Goal: Information Seeking & Learning: Understand process/instructions

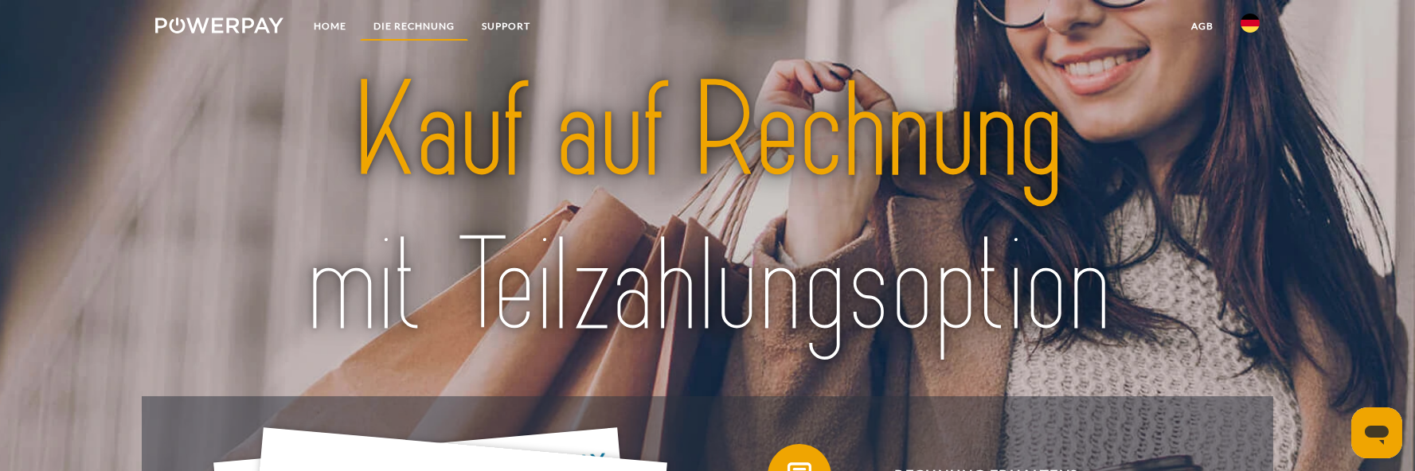
click at [392, 29] on link "DIE RECHNUNG" at bounding box center [414, 26] width 108 height 29
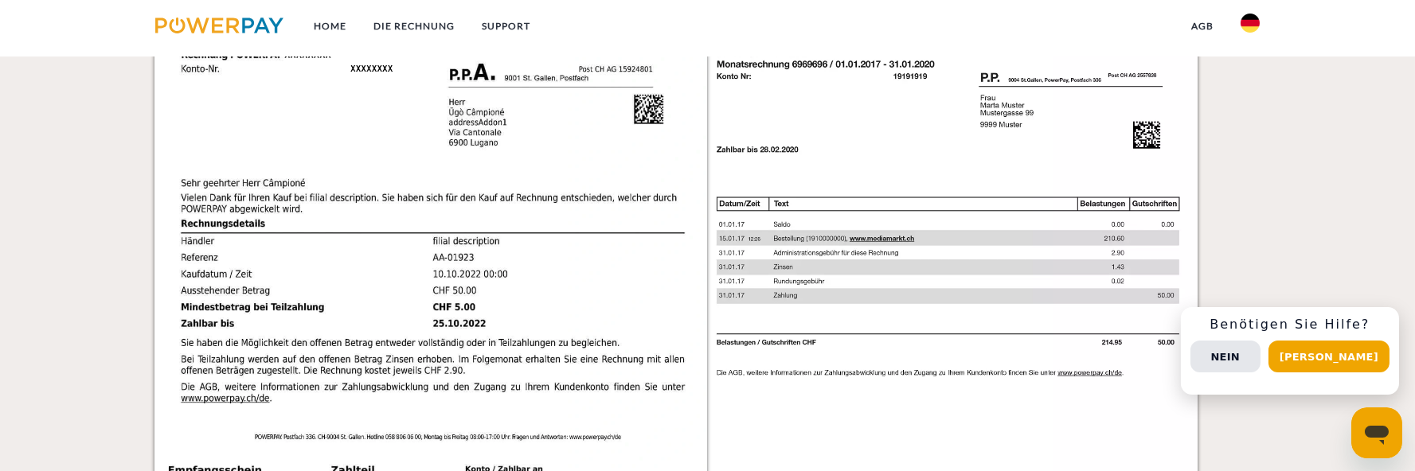
scroll to position [1451, 0]
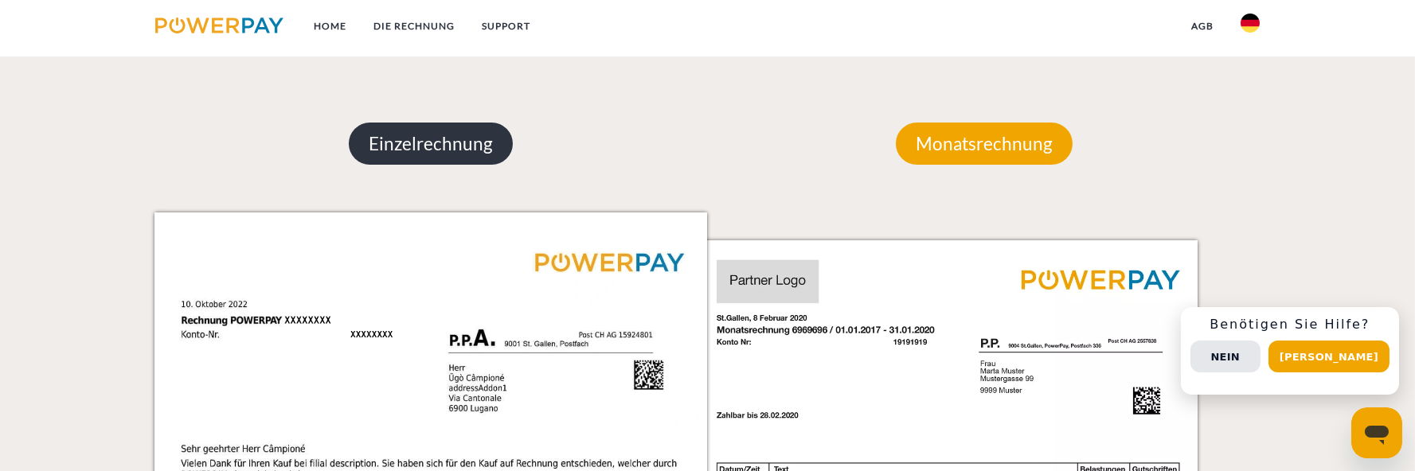
click at [478, 166] on p "Einzelrechnung" at bounding box center [431, 144] width 164 height 43
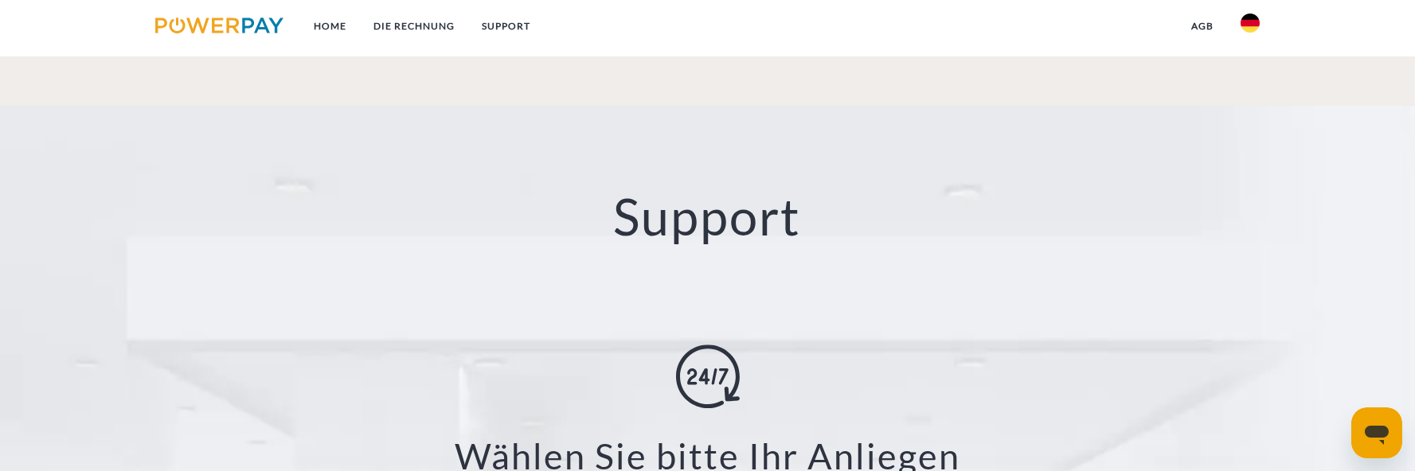
scroll to position [3043, 0]
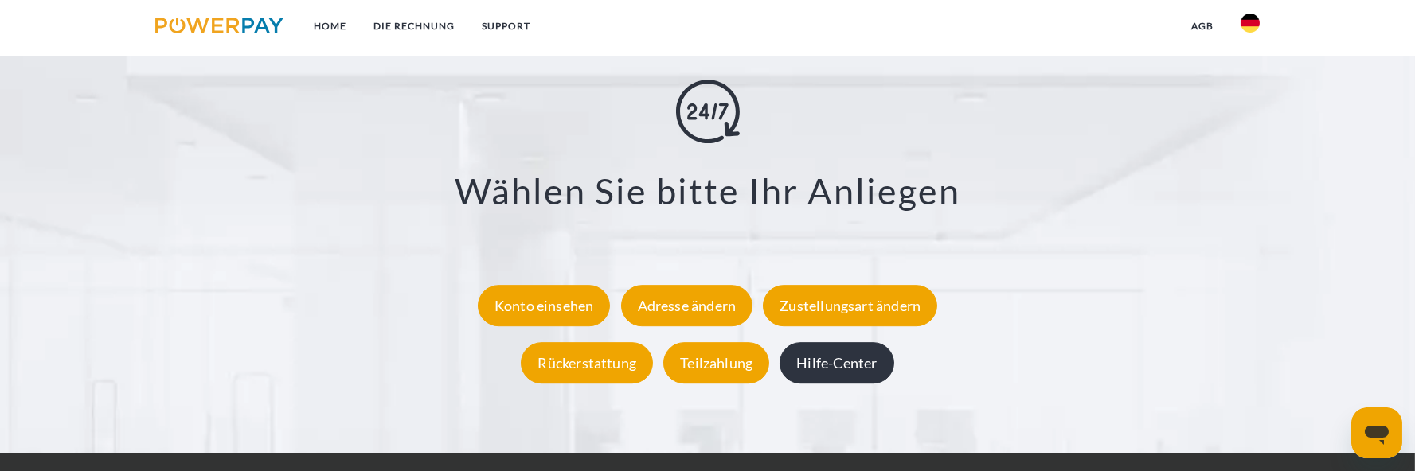
click at [848, 384] on div "Hilfe-Center" at bounding box center [836, 362] width 114 height 41
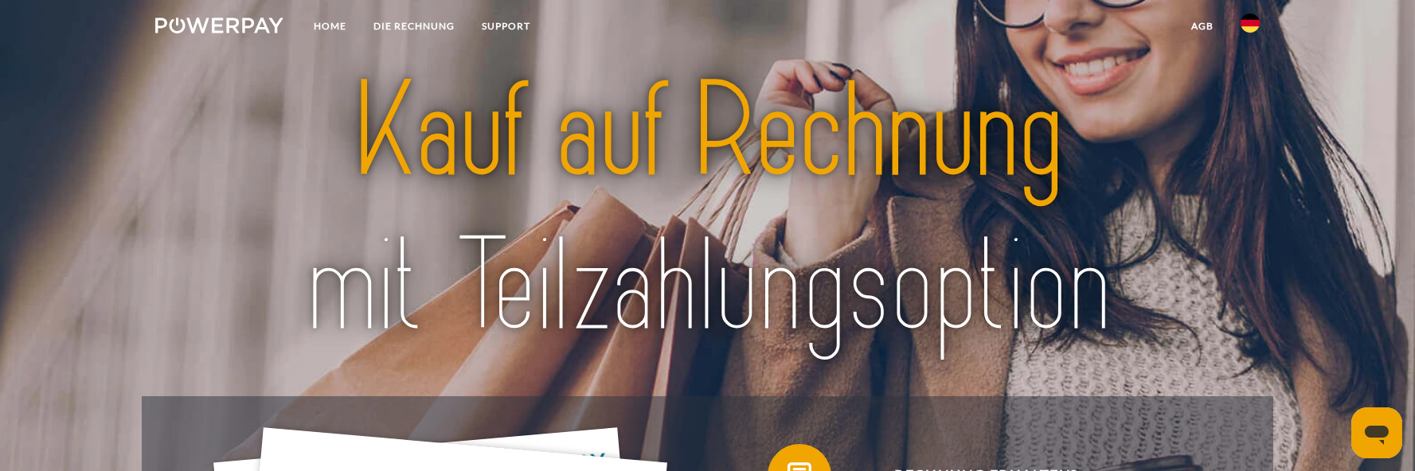
scroll to position [265, 0]
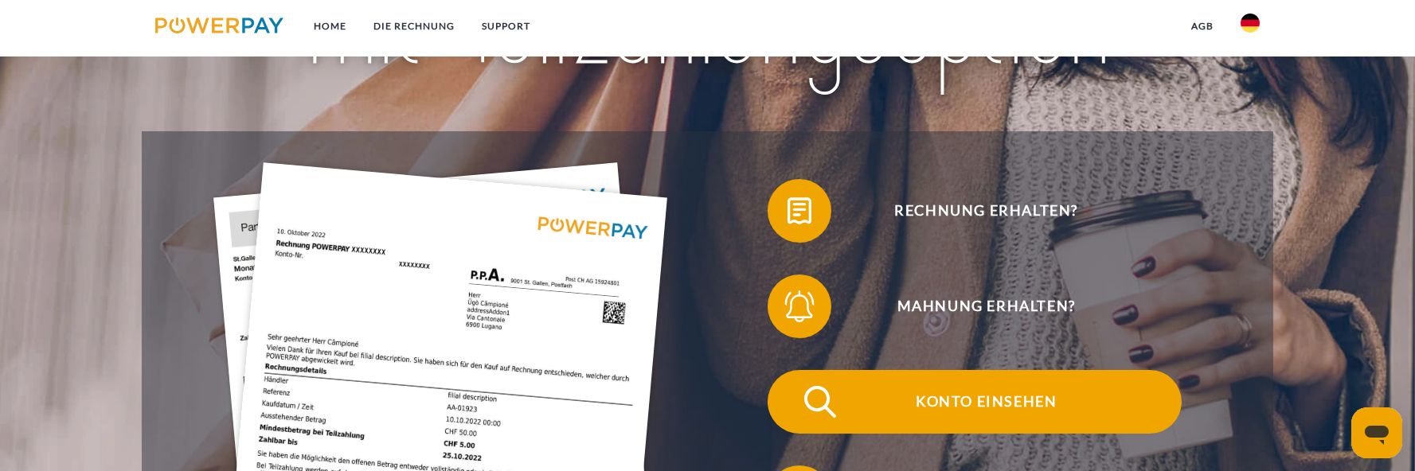
click at [1002, 425] on span "Konto einsehen" at bounding box center [985, 402] width 390 height 64
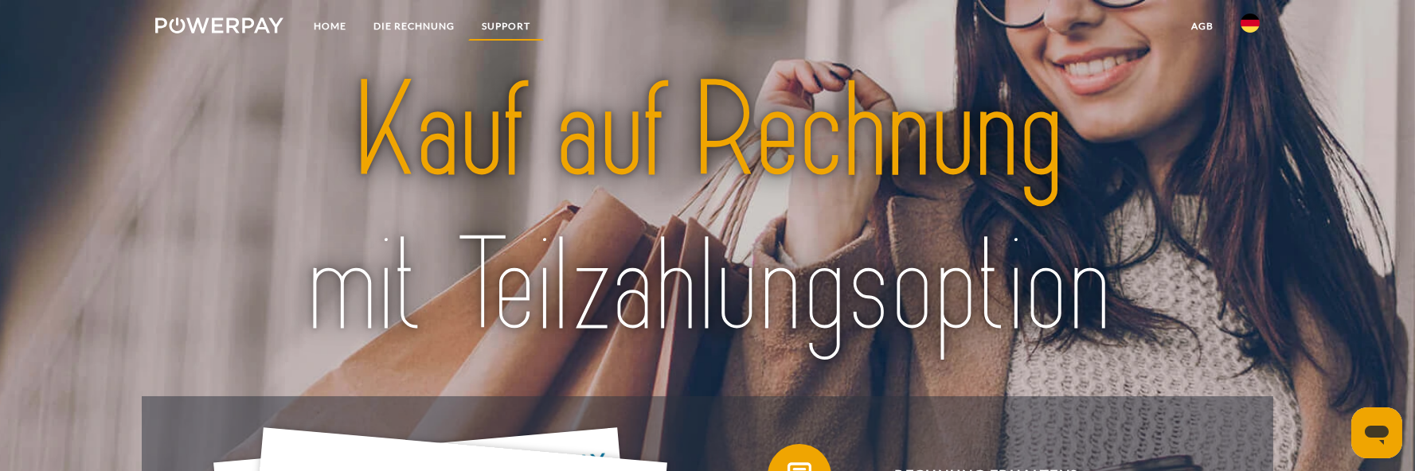
click at [509, 24] on link "SUPPORT" at bounding box center [506, 26] width 76 height 29
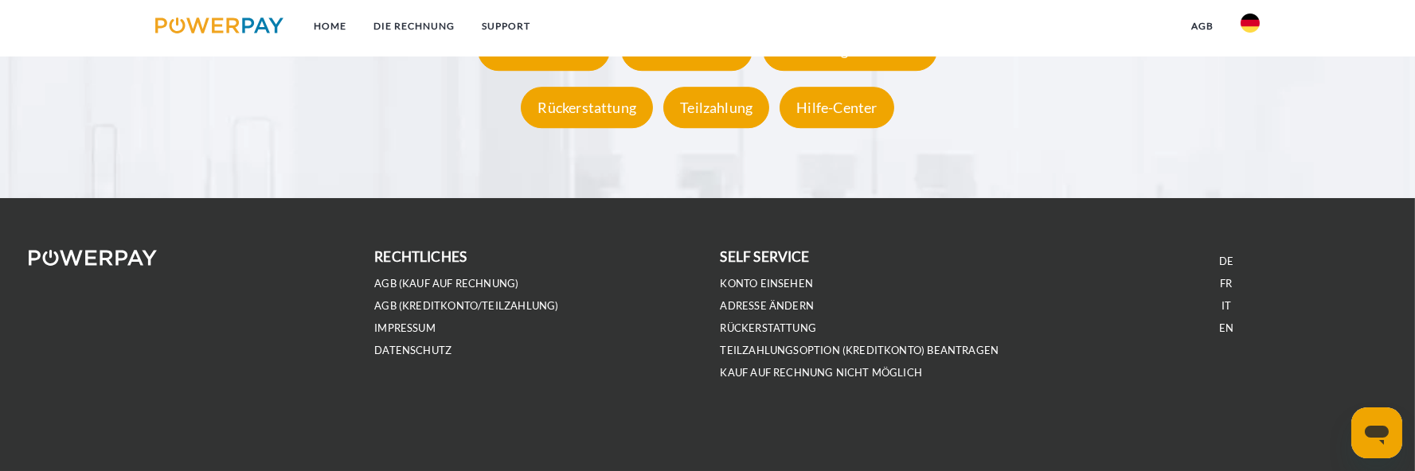
scroll to position [3342, 0]
